Goal: Transaction & Acquisition: Purchase product/service

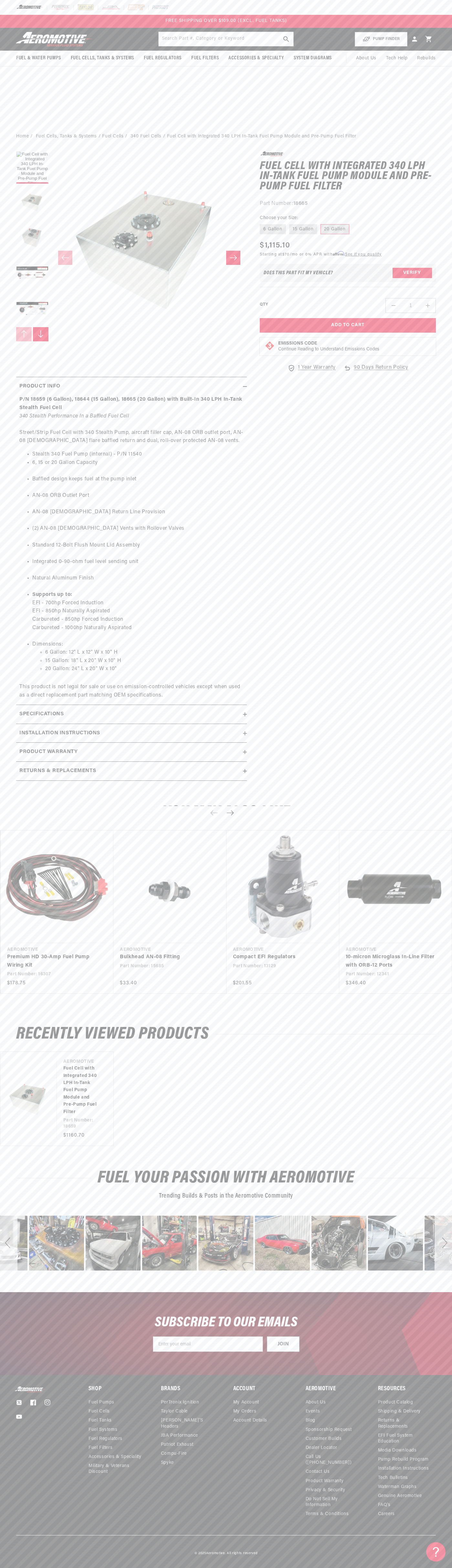
click at [352, 16] on div "FREE SHIPPING OVER $109.00 (EXCL. FUEL TANKS)" at bounding box center [226, 21] width 452 height 13
click at [442, 803] on div "You may also like Vendor Aeromotive Premium HD 30-Amp Fuel Pump Wiring Kit" at bounding box center [226, 903] width 452 height 224
click at [270, 1563] on html "Skip to content Your cart Your cart is empty Loading... You may also like Subto…" at bounding box center [226, 784] width 452 height 1568
click at [27, 412] on body "Skip to content Your cart Your cart is empty Loading... You may also like Subto…" at bounding box center [226, 784] width 452 height 1568
